Goal: Information Seeking & Learning: Learn about a topic

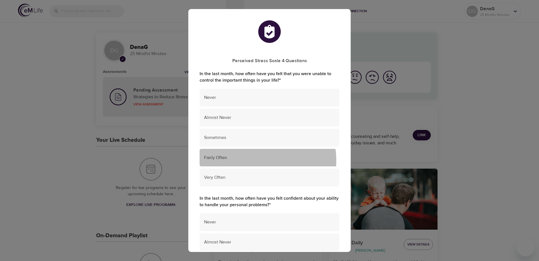
click at [254, 160] on span "Fairly Often" at bounding box center [269, 157] width 131 height 6
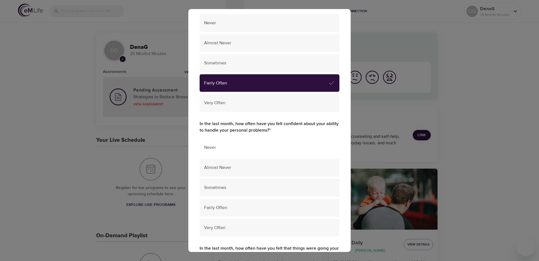
scroll to position [85, 0]
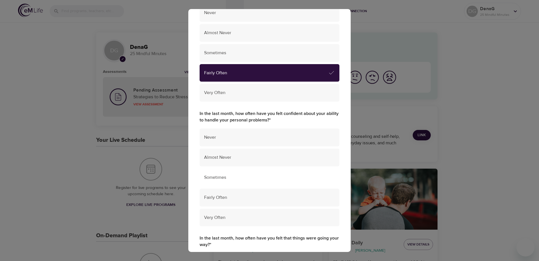
click at [242, 178] on span "Sometimes" at bounding box center [269, 177] width 131 height 6
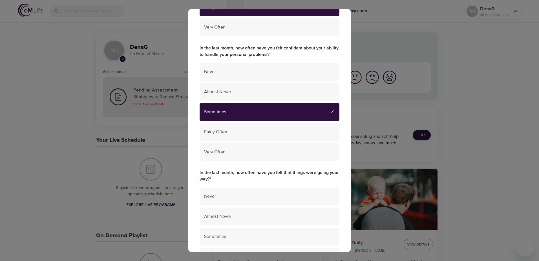
scroll to position [197, 0]
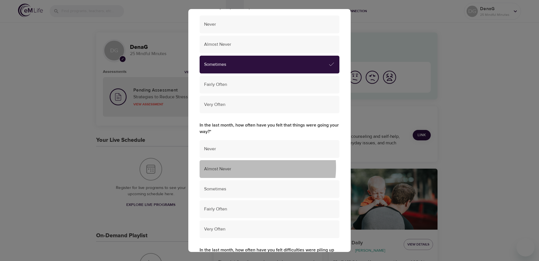
click at [245, 166] on span "Almost Never" at bounding box center [269, 169] width 131 height 6
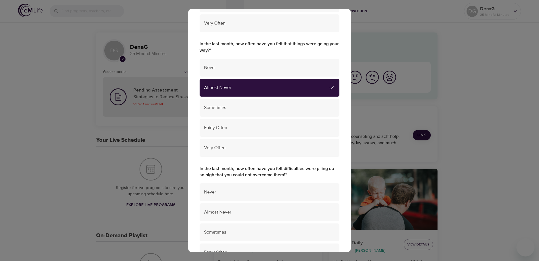
scroll to position [282, 0]
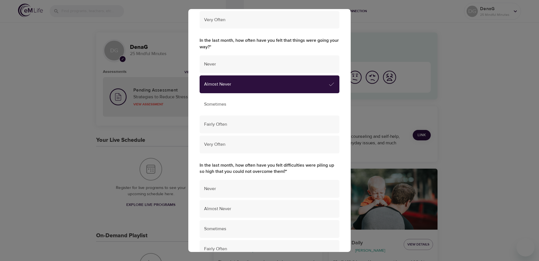
click at [268, 102] on span "Sometimes" at bounding box center [269, 104] width 131 height 6
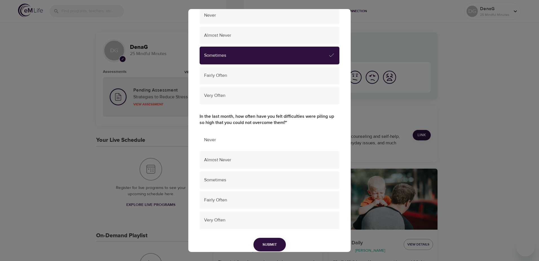
scroll to position [338, 0]
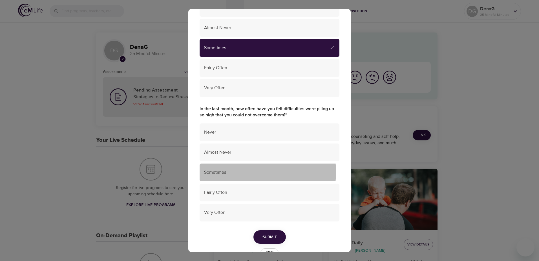
click at [249, 172] on span "Sometimes" at bounding box center [269, 172] width 131 height 6
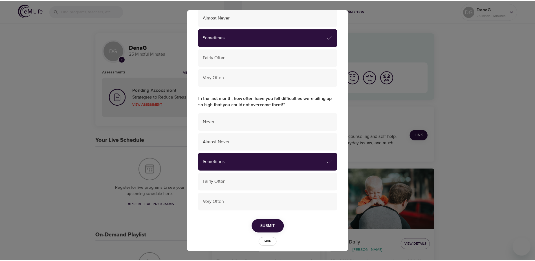
scroll to position [355, 0]
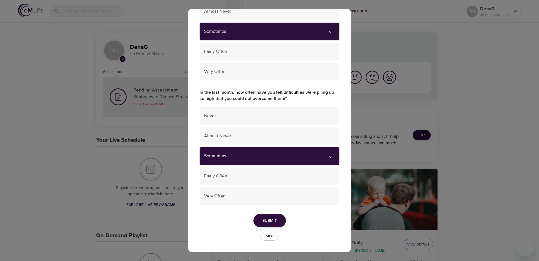
click at [257, 217] on button "Submit" at bounding box center [270, 220] width 32 height 14
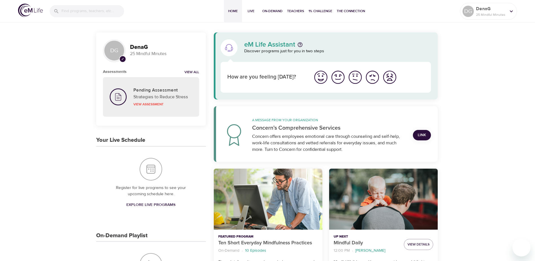
click at [354, 78] on img "I'm feeling ok" at bounding box center [355, 77] width 16 height 16
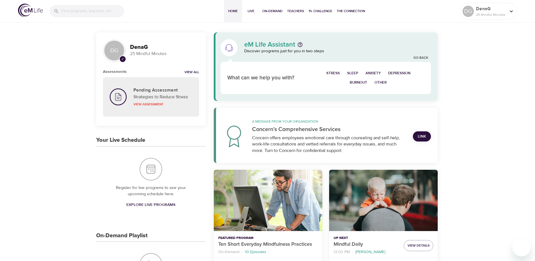
click at [339, 74] on span "Stress" at bounding box center [333, 73] width 14 height 6
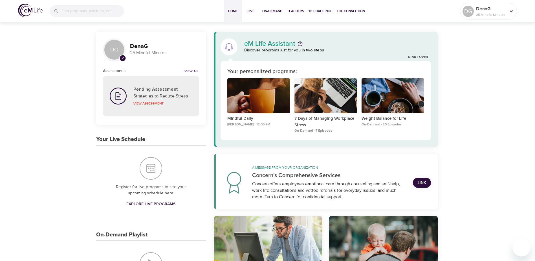
scroll to position [0, 0]
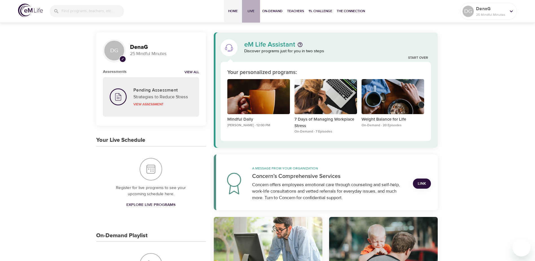
click at [248, 8] on span "Live" at bounding box center [251, 11] width 14 height 6
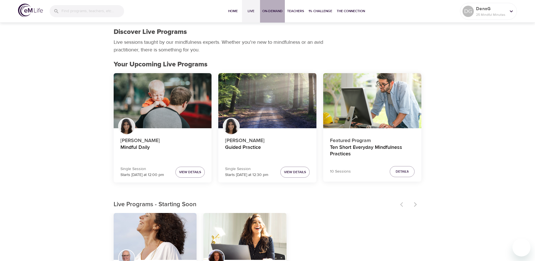
click at [273, 12] on span "On-Demand" at bounding box center [272, 11] width 20 height 6
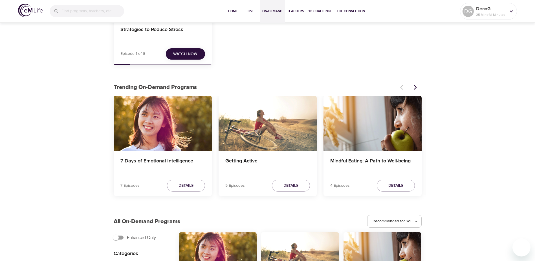
scroll to position [113, 0]
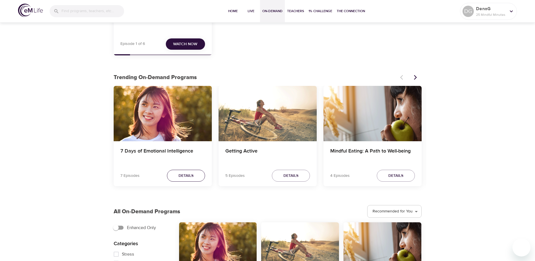
click at [186, 176] on span "Details" at bounding box center [186, 175] width 15 height 7
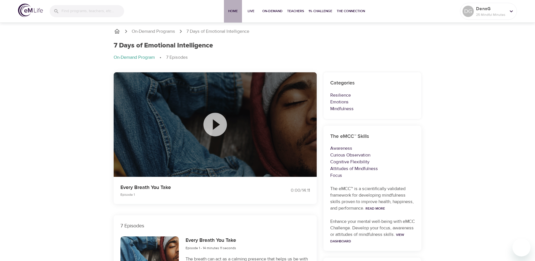
click at [230, 10] on span "Home" at bounding box center [233, 11] width 14 height 6
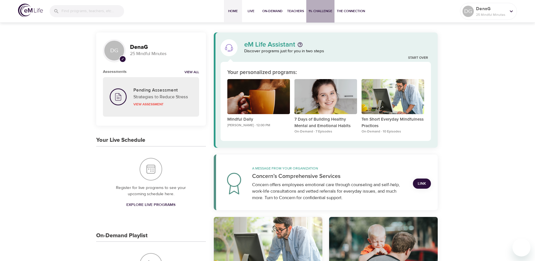
click at [316, 10] on span "1% Challenge" at bounding box center [321, 11] width 24 height 6
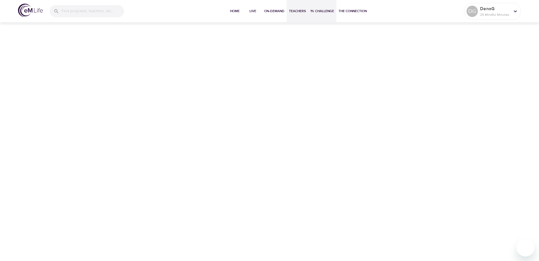
click at [294, 14] on span "Teachers" at bounding box center [297, 11] width 17 height 6
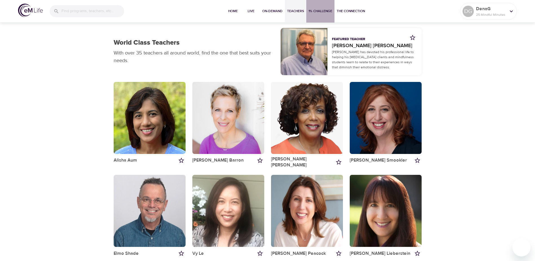
click at [320, 12] on span "1% Challenge" at bounding box center [321, 11] width 24 height 6
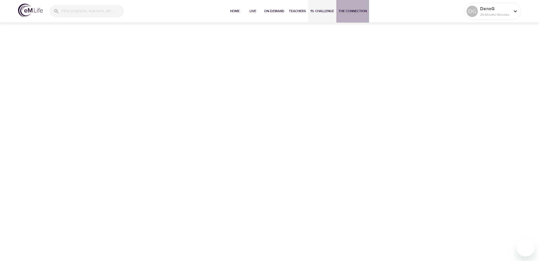
click at [351, 14] on button "The Connection" at bounding box center [352, 11] width 33 height 23
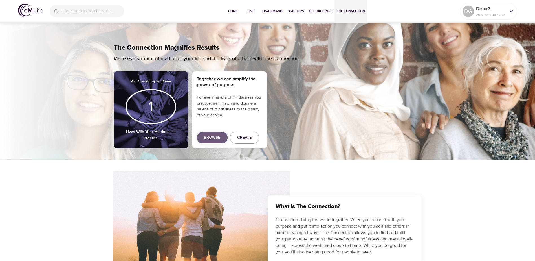
click at [208, 138] on span "Browse" at bounding box center [212, 137] width 16 height 7
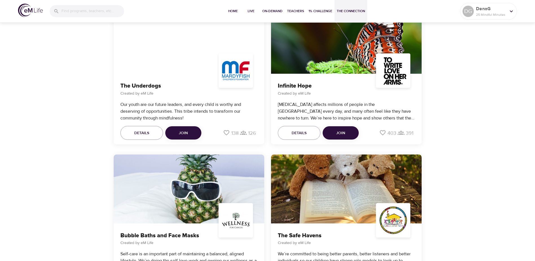
scroll to position [917, 0]
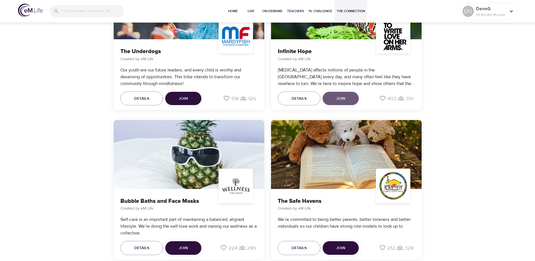
click at [338, 98] on span "Join" at bounding box center [340, 98] width 9 height 7
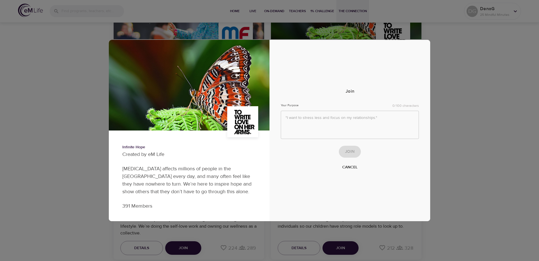
click at [455, 80] on div "Infinite Hope Created by eM Life Depression affects millions of people in the U…" at bounding box center [269, 130] width 539 height 261
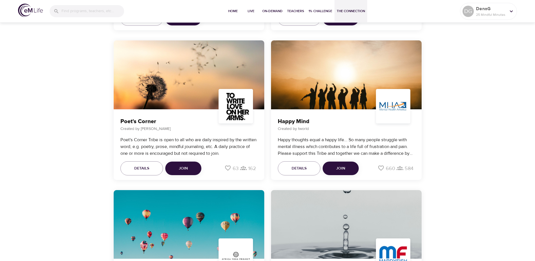
scroll to position [1622, 0]
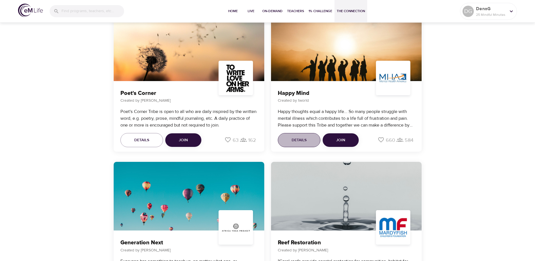
click at [300, 138] on span "Details" at bounding box center [299, 139] width 15 height 7
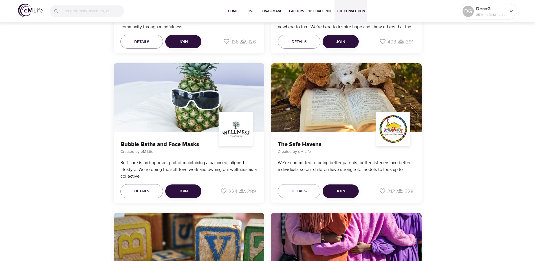
scroll to position [974, 0]
click at [322, 10] on span "1% Challenge" at bounding box center [321, 11] width 24 height 6
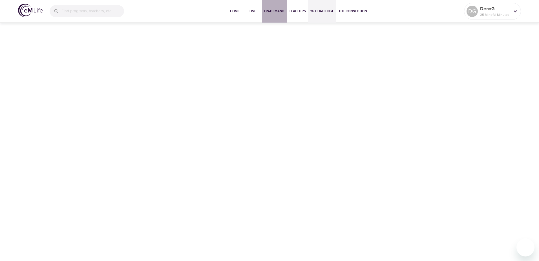
click at [277, 13] on span "On-Demand" at bounding box center [274, 11] width 20 height 6
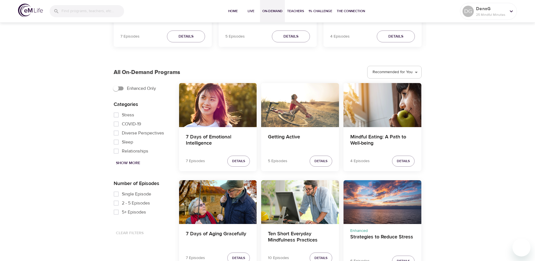
scroll to position [254, 0]
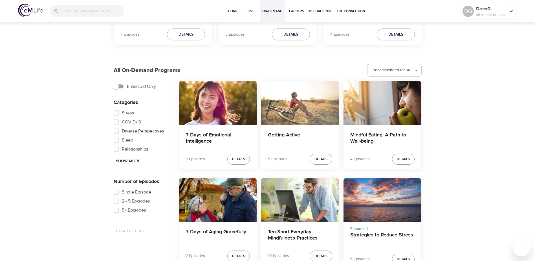
click at [124, 160] on span "Show More" at bounding box center [128, 160] width 24 height 7
click at [116, 126] on input "Diverse Perspectives" at bounding box center [116, 124] width 11 height 9
checkbox input "true"
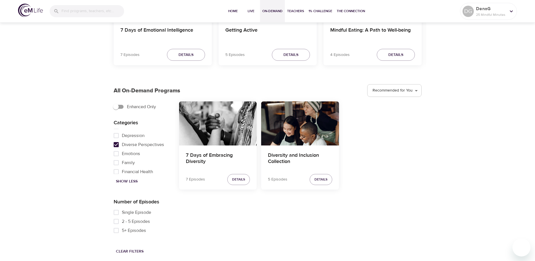
scroll to position [234, 0]
click at [116, 166] on input "Family" at bounding box center [116, 162] width 11 height 9
checkbox input "true"
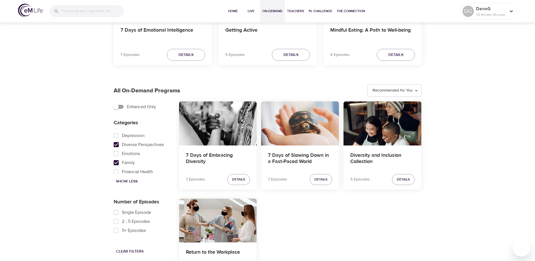
click at [114, 146] on input "Diverse Perspectives" at bounding box center [116, 144] width 11 height 9
checkbox input "false"
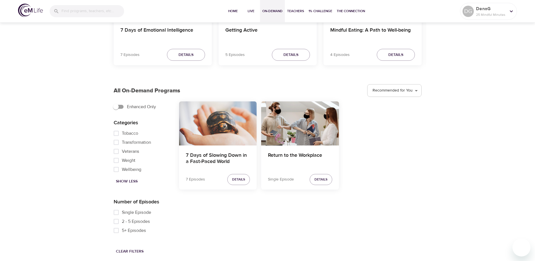
scroll to position [361, 0]
click at [117, 159] on input "Weight" at bounding box center [116, 160] width 11 height 9
checkbox input "true"
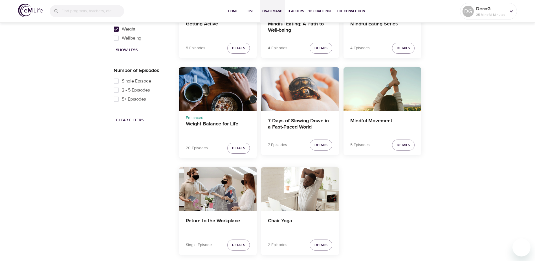
scroll to position [368, 0]
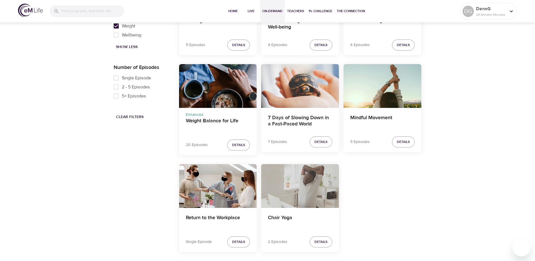
click at [294, 204] on div "Chair Yoga" at bounding box center [300, 186] width 78 height 44
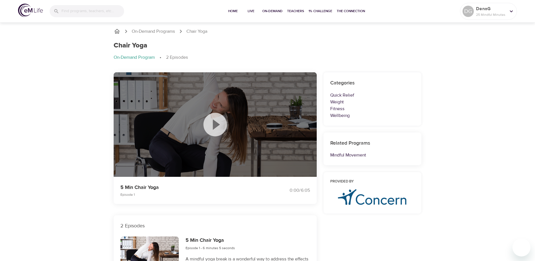
click at [199, 125] on div at bounding box center [215, 124] width 203 height 105
click at [213, 124] on icon at bounding box center [215, 124] width 28 height 28
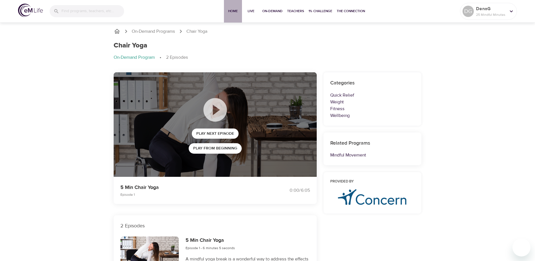
click at [230, 10] on span "Home" at bounding box center [233, 11] width 14 height 6
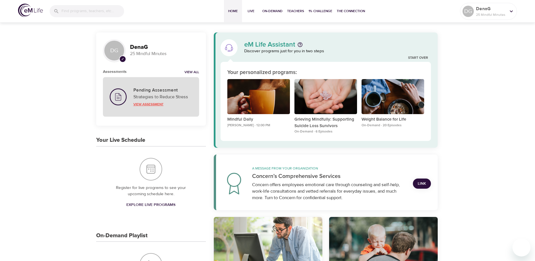
click at [148, 104] on p "View Assessment" at bounding box center [162, 104] width 59 height 5
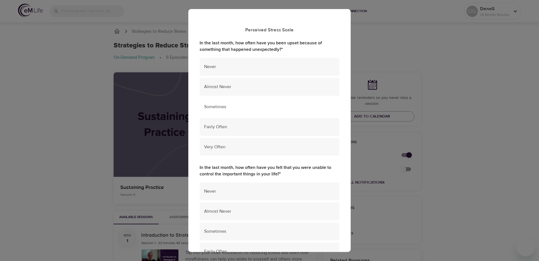
click at [231, 106] on span "Sometimes" at bounding box center [269, 107] width 131 height 6
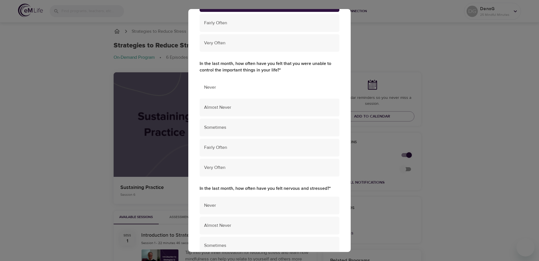
scroll to position [113, 0]
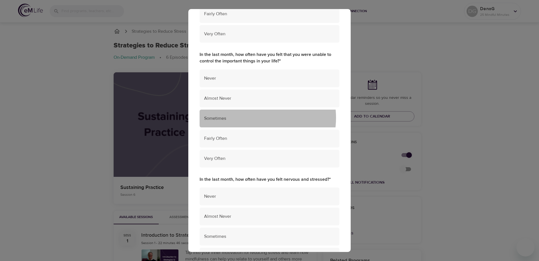
click at [254, 118] on span "Sometimes" at bounding box center [269, 118] width 131 height 6
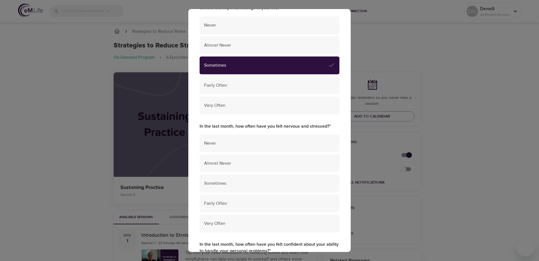
scroll to position [169, 0]
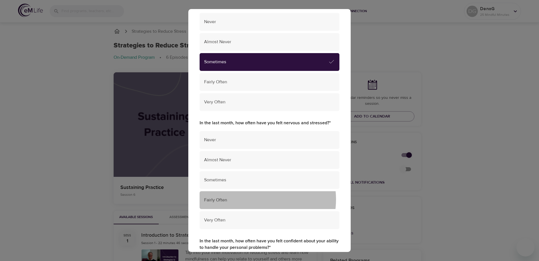
click at [257, 199] on span "Fairly Often" at bounding box center [269, 200] width 131 height 6
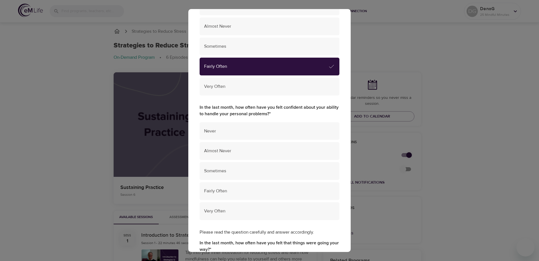
scroll to position [310, 0]
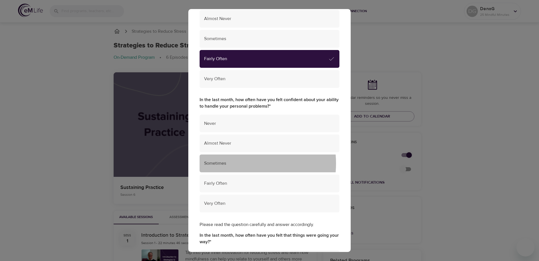
click at [234, 163] on span "Sometimes" at bounding box center [269, 163] width 131 height 6
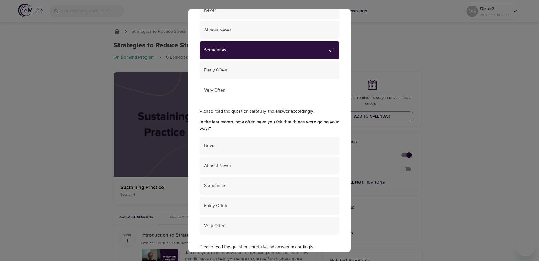
scroll to position [423, 0]
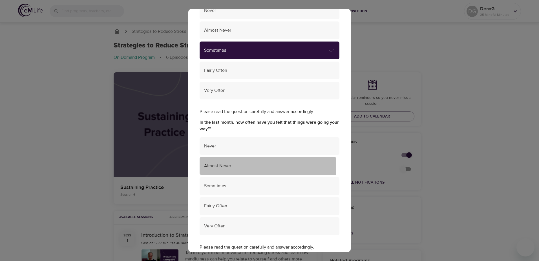
click at [264, 167] on span "Almost Never" at bounding box center [269, 165] width 131 height 6
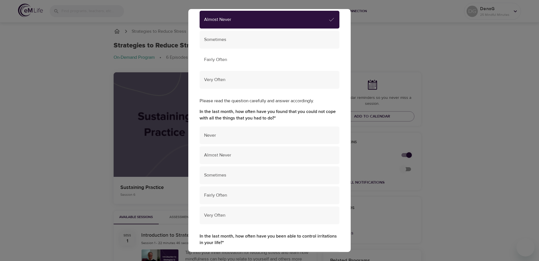
scroll to position [592, 0]
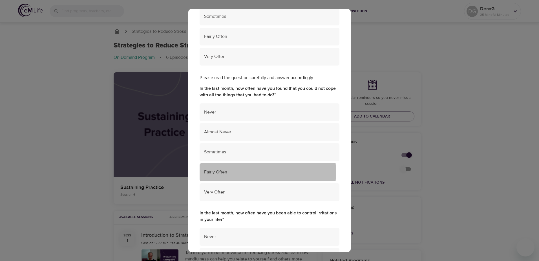
click at [247, 172] on span "Fairly Often" at bounding box center [269, 172] width 131 height 6
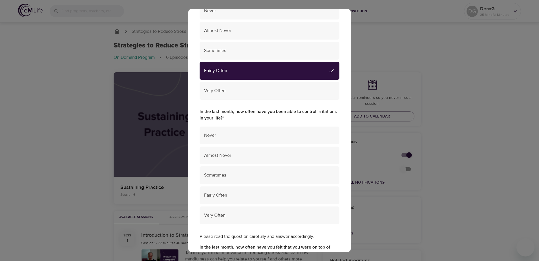
scroll to position [705, 0]
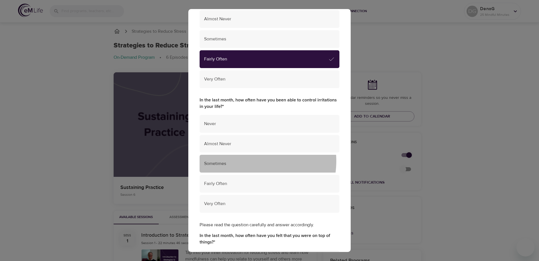
click at [247, 161] on span "Sometimes" at bounding box center [269, 163] width 131 height 6
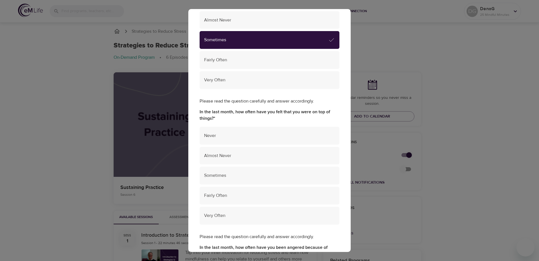
scroll to position [846, 0]
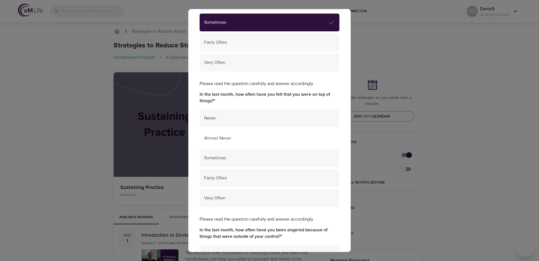
click at [255, 132] on div "Almost Never" at bounding box center [270, 138] width 140 height 18
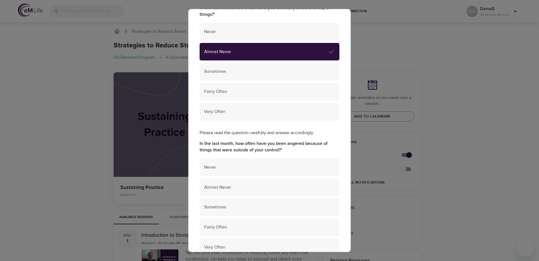
scroll to position [987, 0]
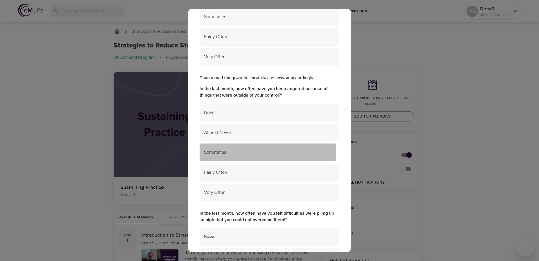
click at [253, 152] on span "Sometimes" at bounding box center [269, 152] width 131 height 6
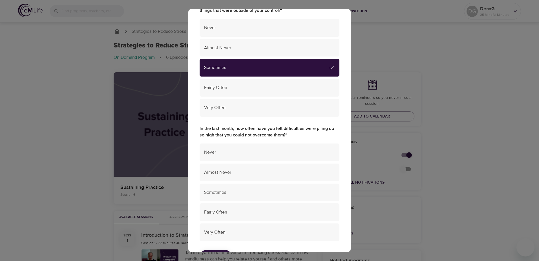
scroll to position [1095, 0]
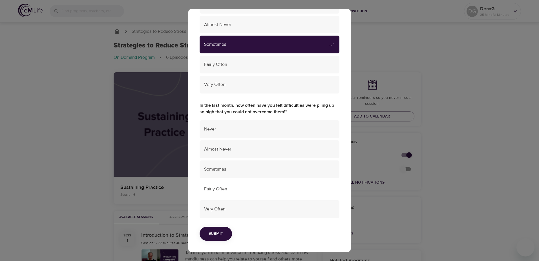
click at [241, 190] on span "Fairly Often" at bounding box center [269, 189] width 131 height 6
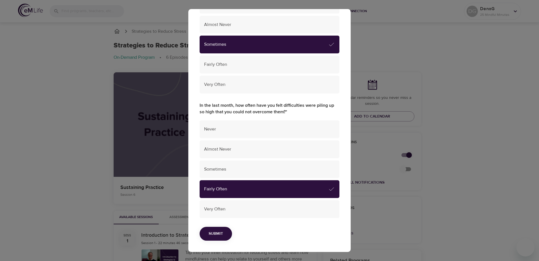
click at [220, 233] on span "Submit" at bounding box center [216, 233] width 14 height 7
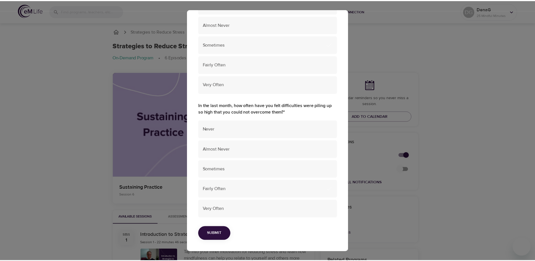
scroll to position [0, 0]
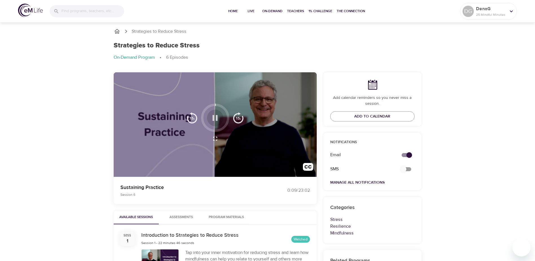
click at [217, 118] on icon "button" at bounding box center [215, 118] width 5 height 6
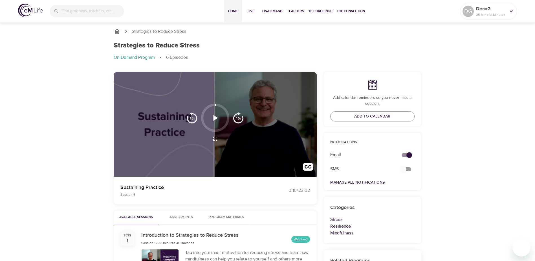
click at [231, 9] on span "Home" at bounding box center [233, 11] width 14 height 6
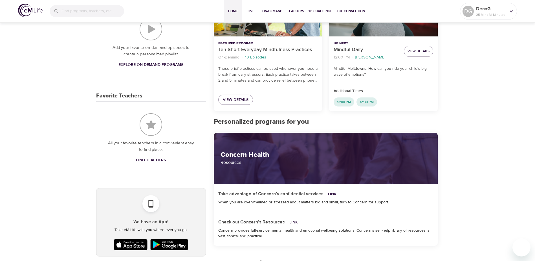
scroll to position [254, 0]
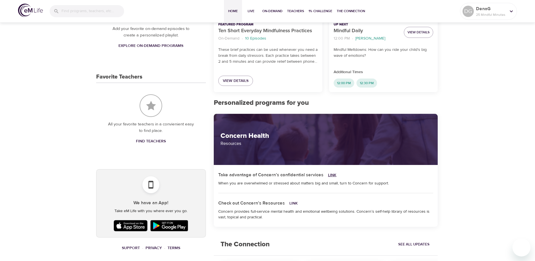
click at [329, 174] on link "Link" at bounding box center [332, 174] width 8 height 5
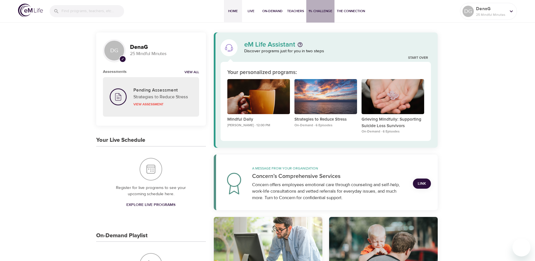
click at [323, 8] on span "1% Challenge" at bounding box center [321, 11] width 24 height 6
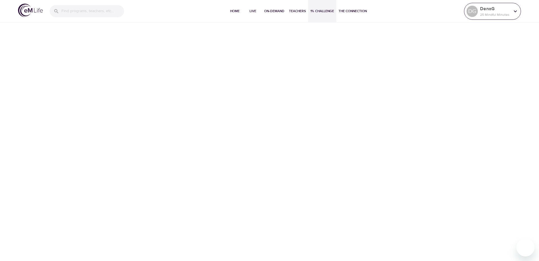
click at [515, 10] on icon at bounding box center [515, 11] width 6 height 6
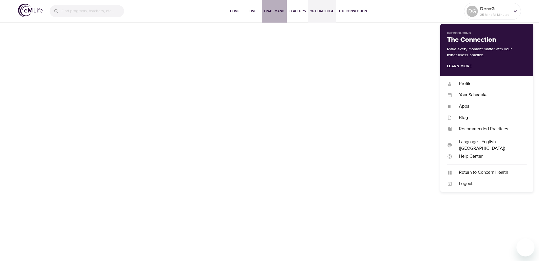
click at [268, 10] on span "On-Demand" at bounding box center [274, 11] width 20 height 6
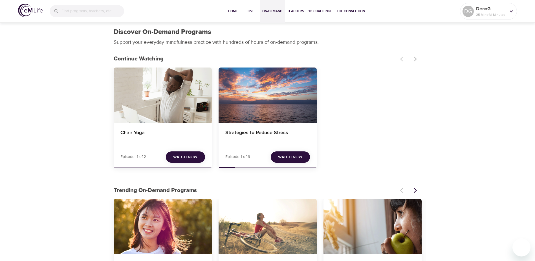
click at [260, 0] on button "On-Demand" at bounding box center [272, 11] width 25 height 23
